Goal: Task Accomplishment & Management: Use online tool/utility

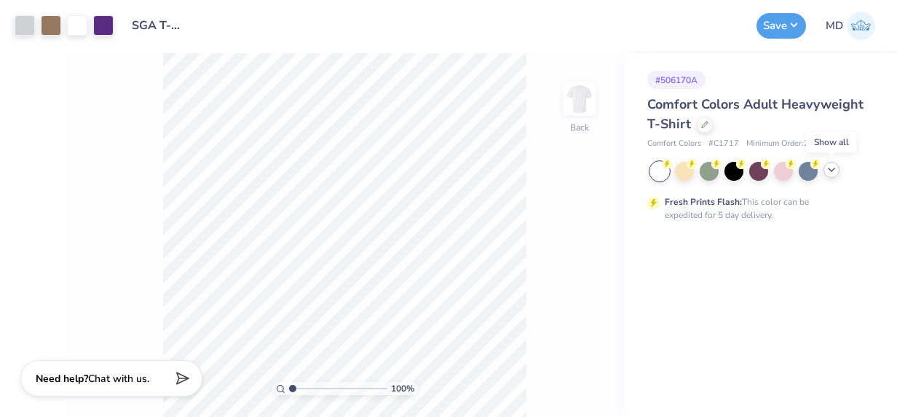
click at [830, 174] on icon at bounding box center [832, 170] width 12 height 12
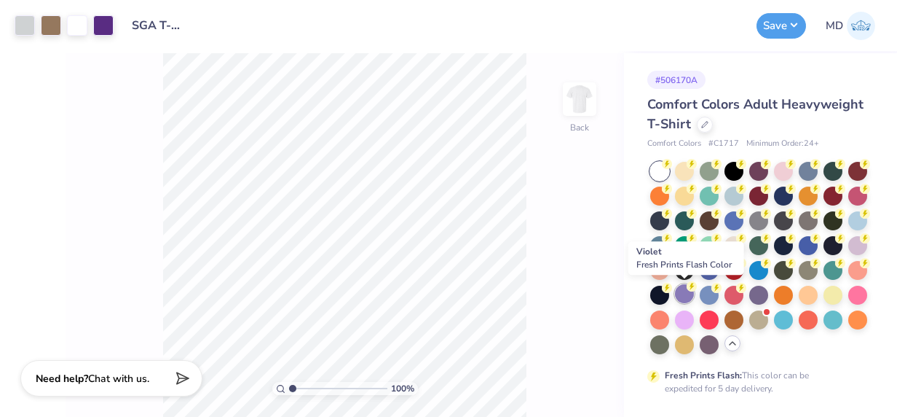
click at [690, 299] on div at bounding box center [684, 293] width 19 height 19
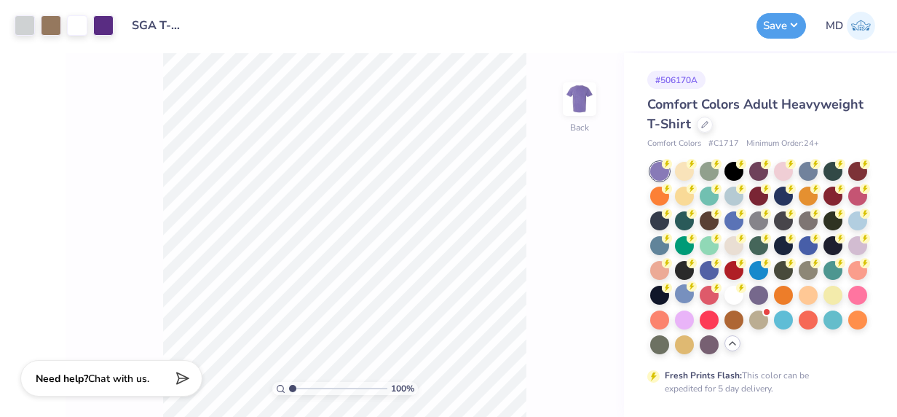
click at [550, 189] on div "100 % Back" at bounding box center [345, 234] width 558 height 363
click at [784, 33] on button "Save" at bounding box center [782, 23] width 50 height 25
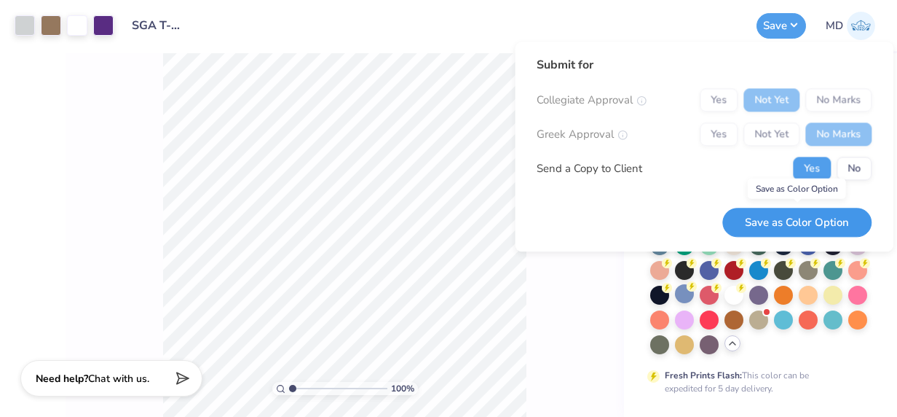
click at [808, 218] on button "Save as Color Option" at bounding box center [796, 223] width 149 height 30
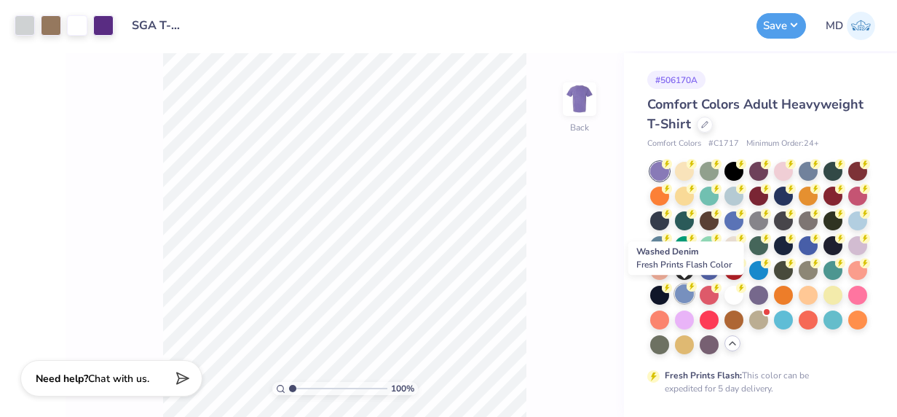
click at [685, 290] on div at bounding box center [684, 293] width 19 height 19
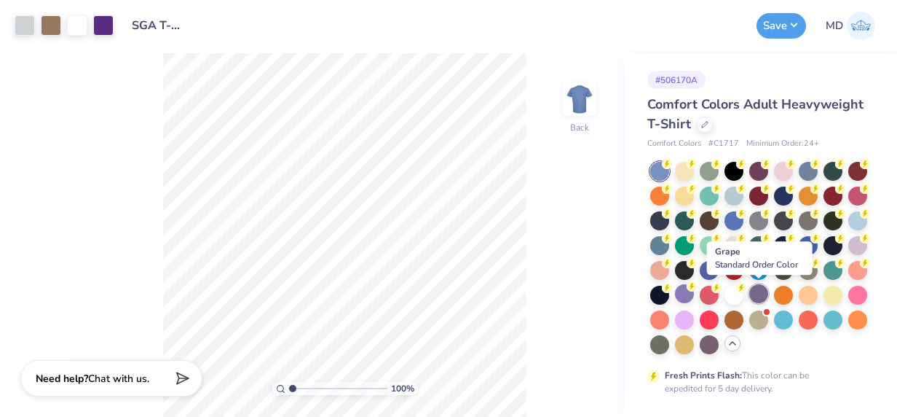
click at [762, 291] on div at bounding box center [758, 293] width 19 height 19
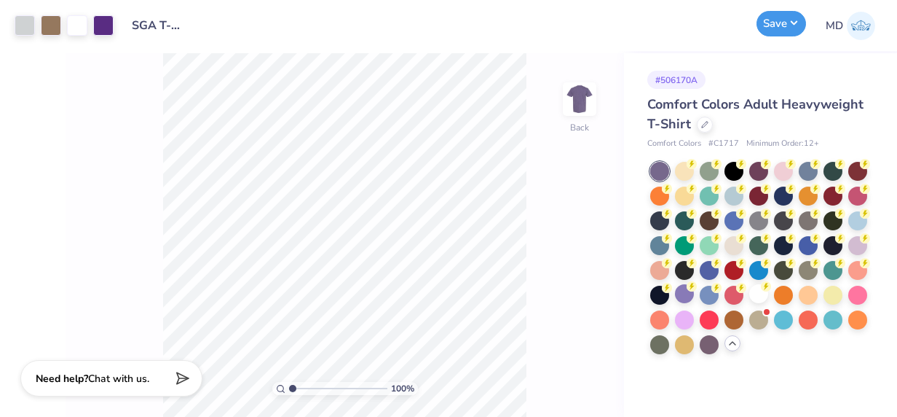
click at [784, 25] on button "Save" at bounding box center [782, 23] width 50 height 25
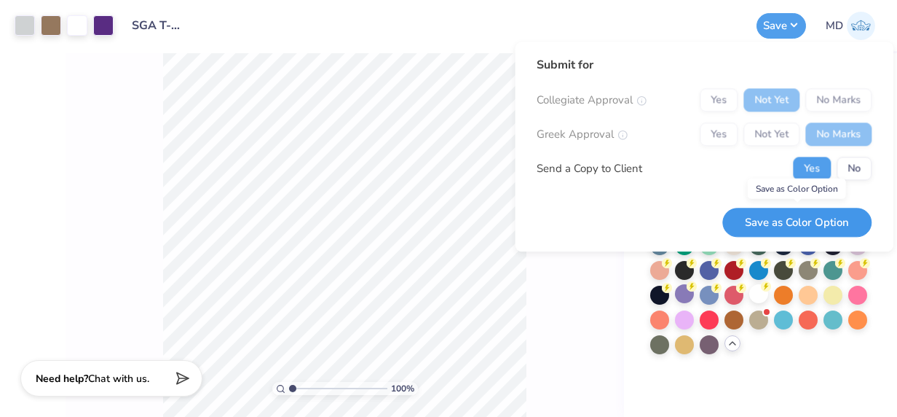
click at [789, 210] on button "Save as Color Option" at bounding box center [796, 223] width 149 height 30
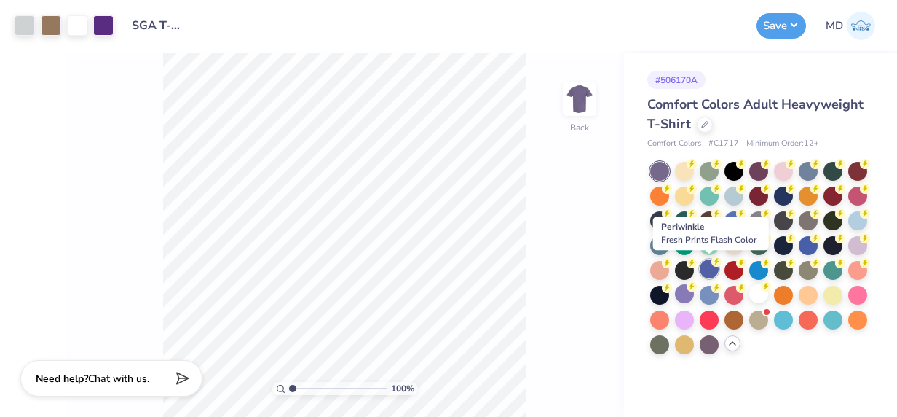
click at [704, 267] on div at bounding box center [709, 268] width 19 height 19
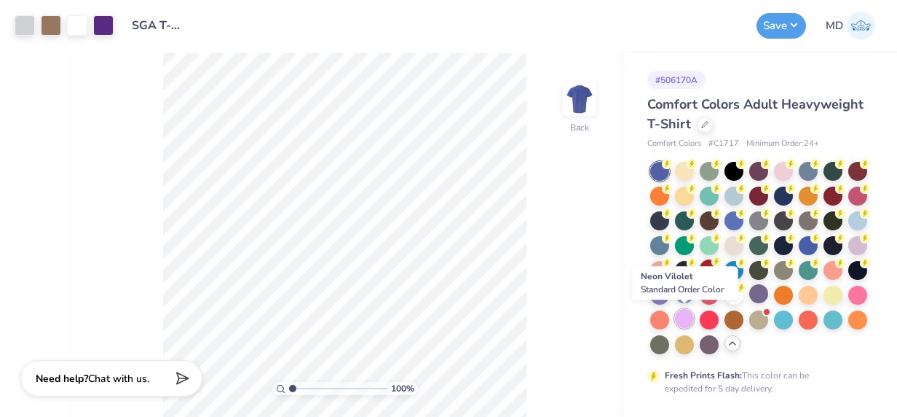
click at [684, 315] on div at bounding box center [684, 318] width 19 height 19
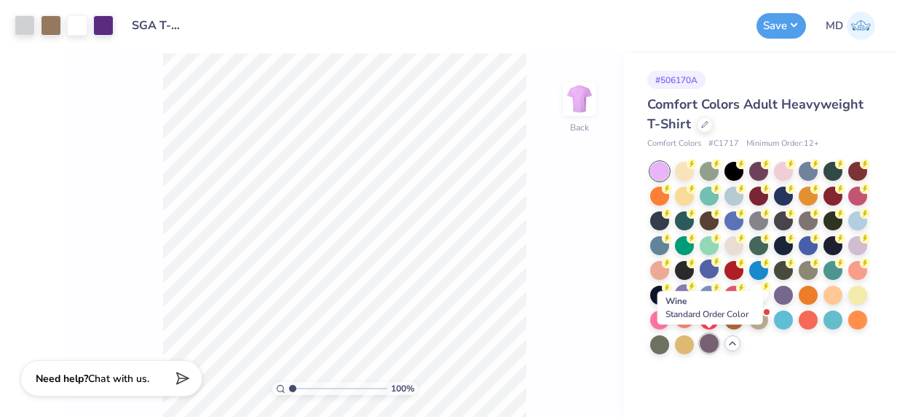
click at [712, 344] on div at bounding box center [709, 342] width 19 height 19
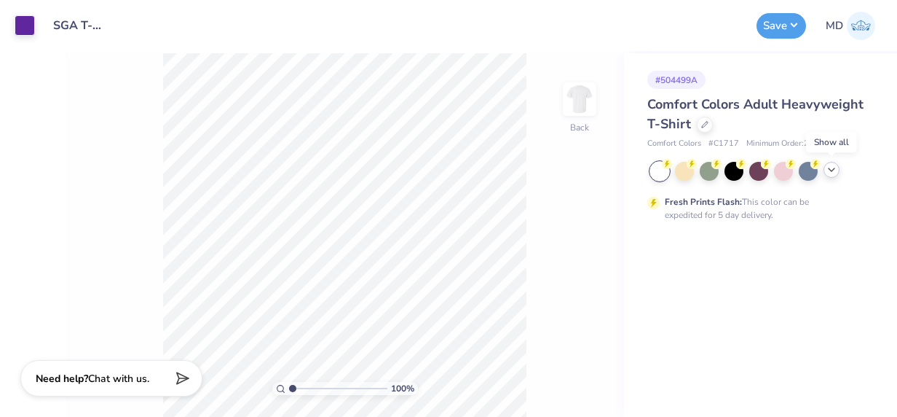
click at [833, 165] on icon at bounding box center [832, 170] width 12 height 12
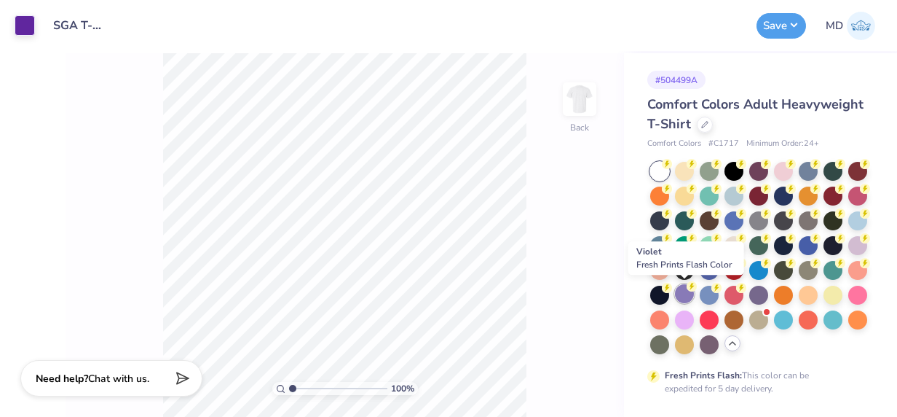
click at [684, 292] on div at bounding box center [684, 293] width 19 height 19
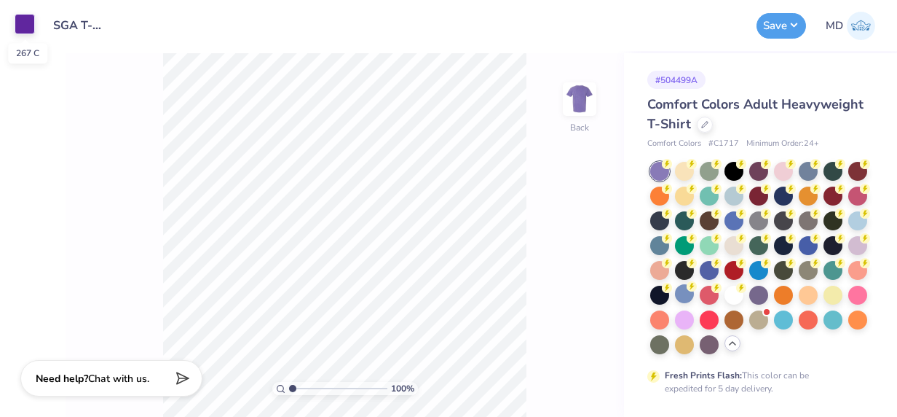
click at [28, 23] on div at bounding box center [25, 24] width 20 height 20
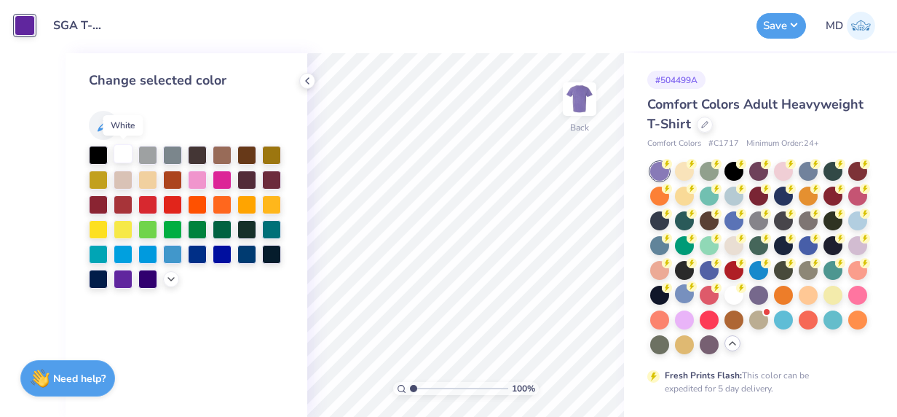
click at [122, 154] on div at bounding box center [123, 153] width 19 height 19
click at [465, 51] on div "Art colors Design Title SGA T-Shirt Design Word Mark Save MD Image AI Designs A…" at bounding box center [448, 208] width 897 height 417
click at [309, 77] on icon at bounding box center [307, 81] width 12 height 12
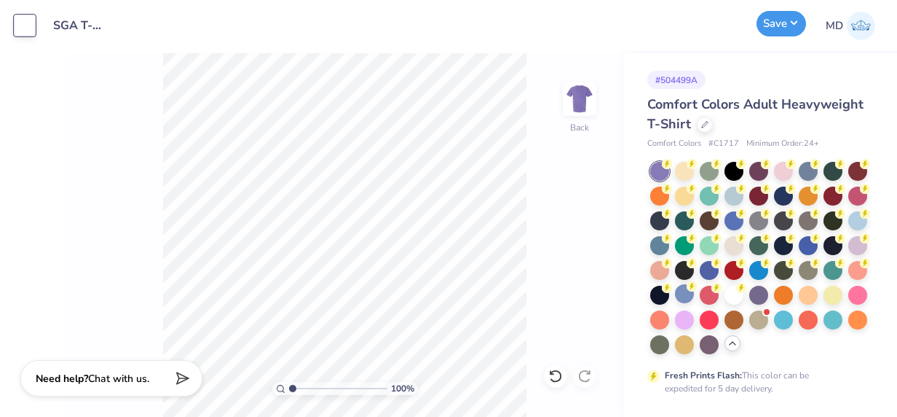
click at [778, 28] on button "Save" at bounding box center [782, 23] width 50 height 25
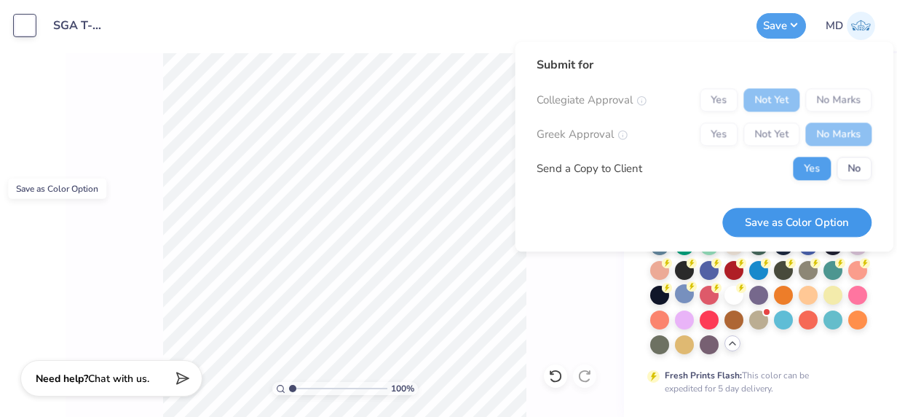
click at [813, 223] on button "Save as Color Option" at bounding box center [796, 223] width 149 height 30
